Goal: Information Seeking & Learning: Learn about a topic

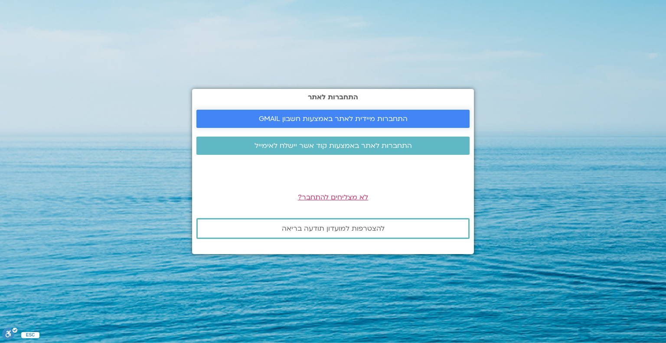
click at [348, 121] on span "התחברות מיידית לאתר באמצעות חשבון GMAIL" at bounding box center [333, 119] width 149 height 8
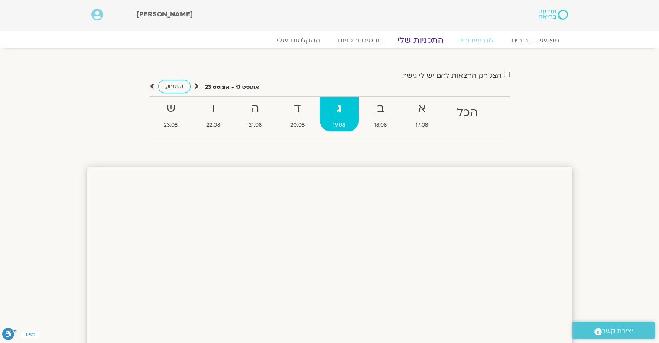
click at [421, 40] on link "התכניות שלי" at bounding box center [420, 40] width 67 height 10
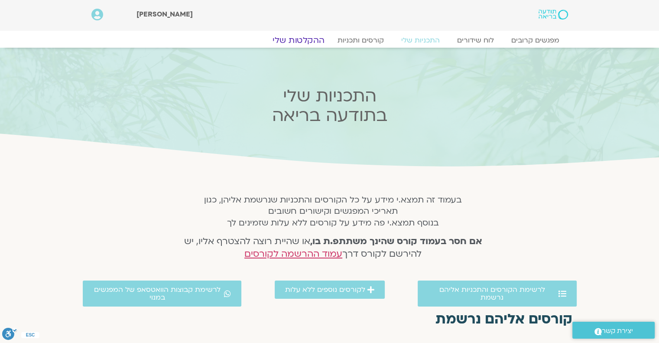
click at [318, 40] on link "ההקלטות שלי" at bounding box center [298, 40] width 73 height 10
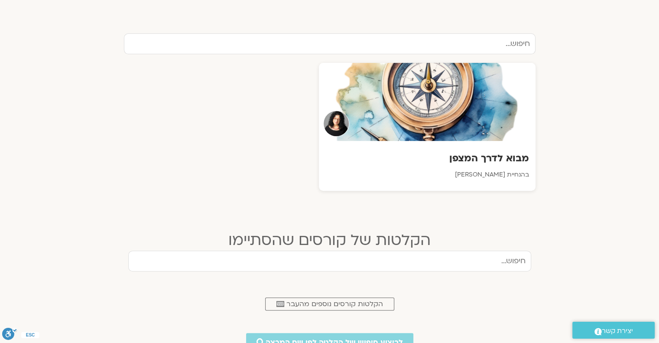
scroll to position [295, 0]
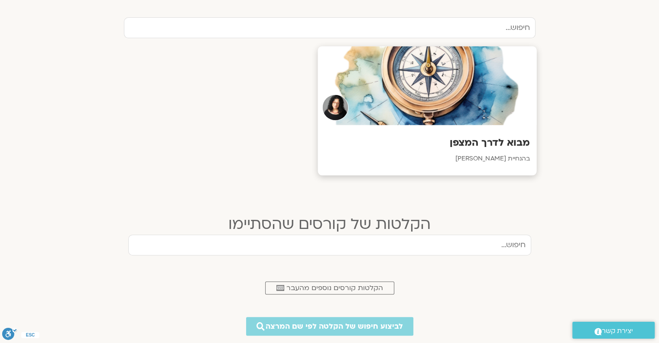
click at [489, 146] on h3 "מבוא לדרך המצפן" at bounding box center [427, 142] width 206 height 13
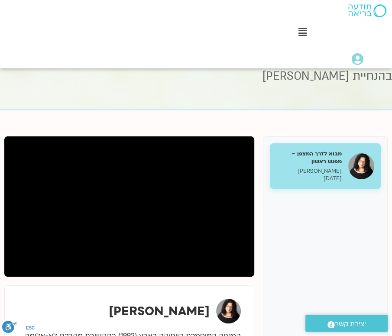
scroll to position [45, -21]
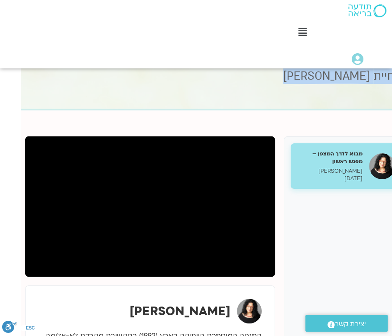
drag, startPoint x: 79, startPoint y: 121, endPoint x: 32, endPoint y: 43, distance: 91.0
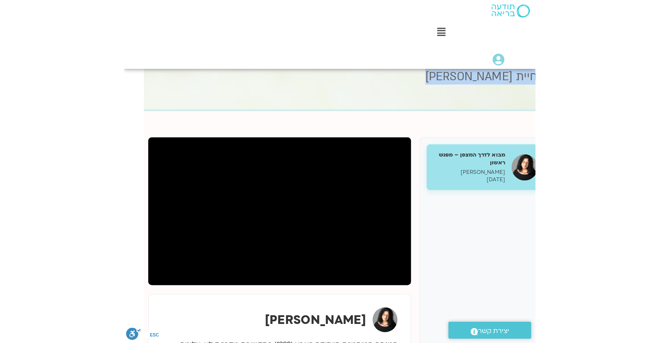
scroll to position [45, 0]
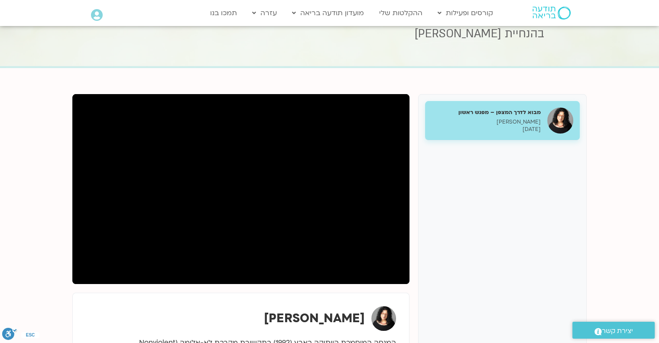
click at [491, 225] on div "מבוא לדרך המצפן – מפגש ראשון ארנינה קשתן 14/08/2025" at bounding box center [502, 245] width 169 height 303
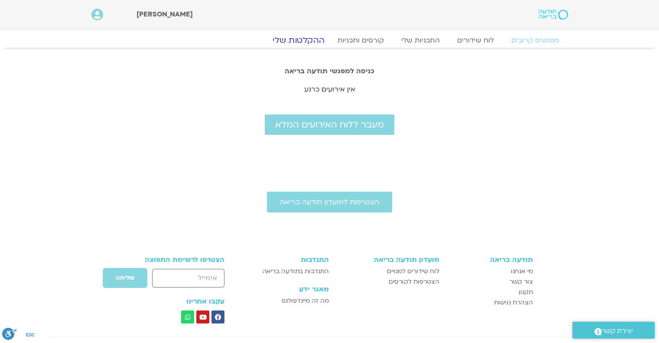
click at [311, 35] on link "ההקלטות שלי" at bounding box center [298, 40] width 73 height 10
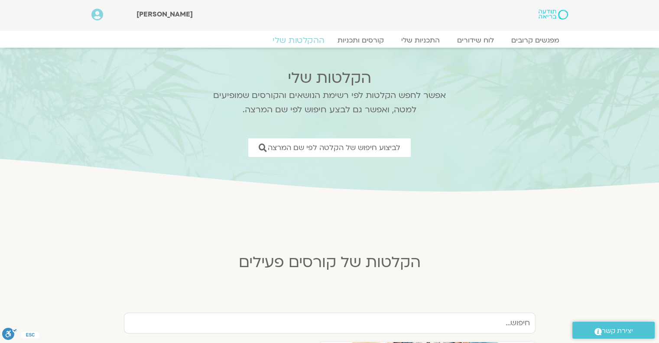
click at [299, 37] on link "ההקלטות שלי" at bounding box center [298, 40] width 73 height 10
click at [358, 39] on link "קורסים ותכניות" at bounding box center [360, 40] width 76 height 10
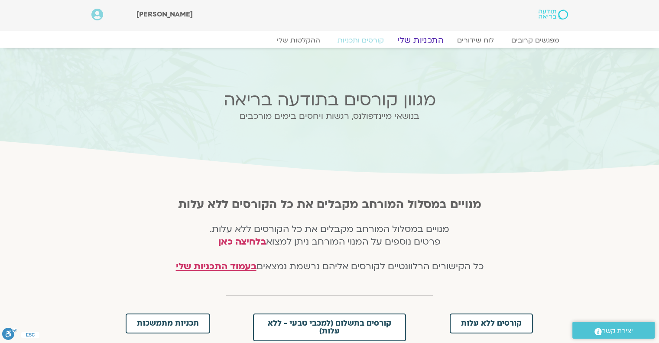
click at [413, 42] on link "התכניות שלי" at bounding box center [420, 40] width 67 height 10
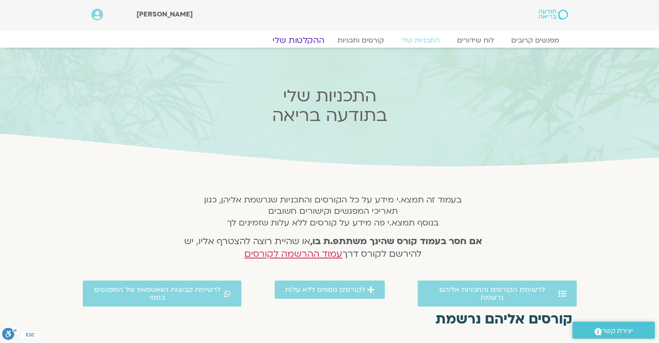
click at [321, 41] on link "ההקלטות שלי" at bounding box center [298, 40] width 73 height 10
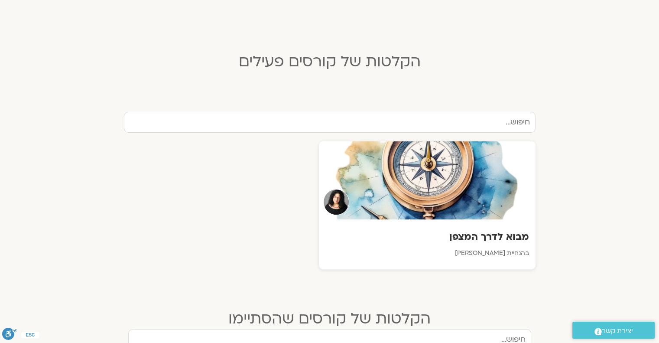
scroll to position [229, 0]
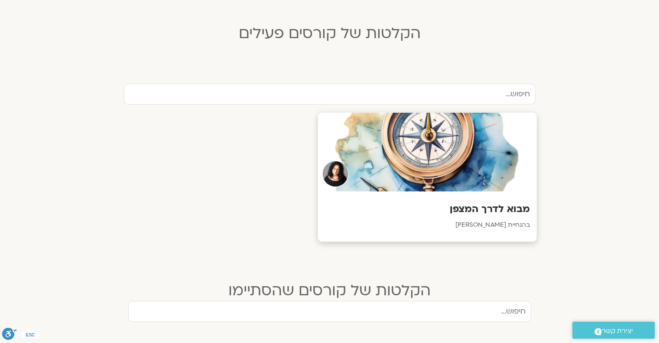
click at [491, 170] on div at bounding box center [427, 152] width 219 height 79
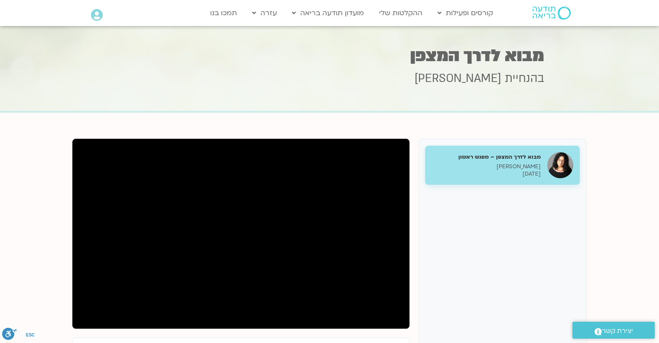
click at [559, 231] on div "מבוא לדרך המצפן – מפגש ראשון [PERSON_NAME] [DATE]" at bounding box center [502, 290] width 169 height 303
